Goal: Transaction & Acquisition: Obtain resource

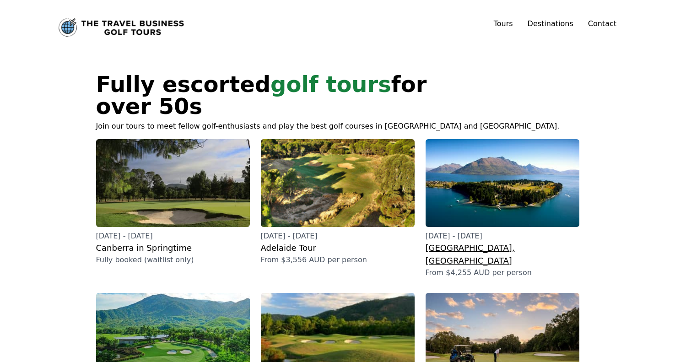
click at [491, 242] on h2 "[GEOGRAPHIC_DATA], [GEOGRAPHIC_DATA]" at bounding box center [502, 255] width 154 height 26
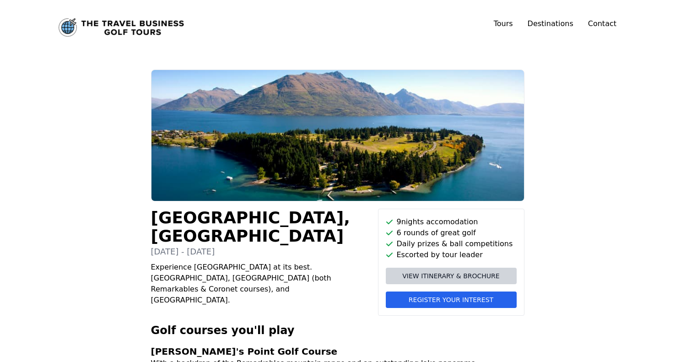
drag, startPoint x: 451, startPoint y: 275, endPoint x: 452, endPoint y: 262, distance: 12.9
click at [452, 275] on span "View itinerary & brochure" at bounding box center [450, 275] width 97 height 9
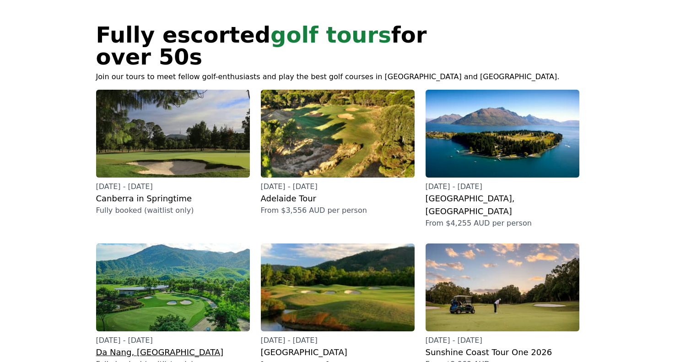
scroll to position [63, 0]
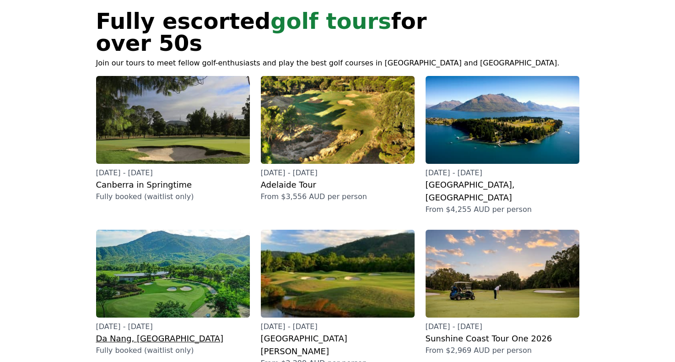
click at [145, 332] on h2 "Da Nang, [GEOGRAPHIC_DATA]" at bounding box center [173, 338] width 154 height 13
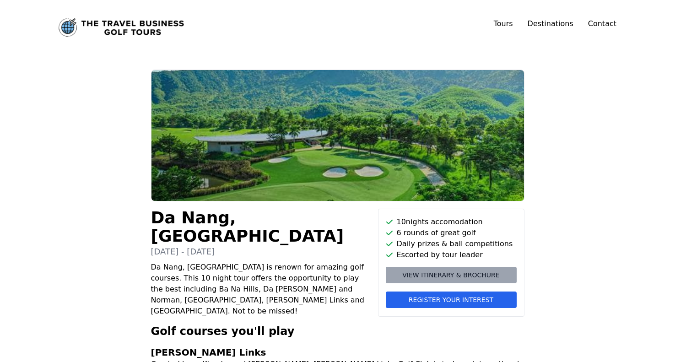
click at [449, 275] on span "View itinerary & brochure" at bounding box center [450, 274] width 97 height 9
